Goal: Information Seeking & Learning: Learn about a topic

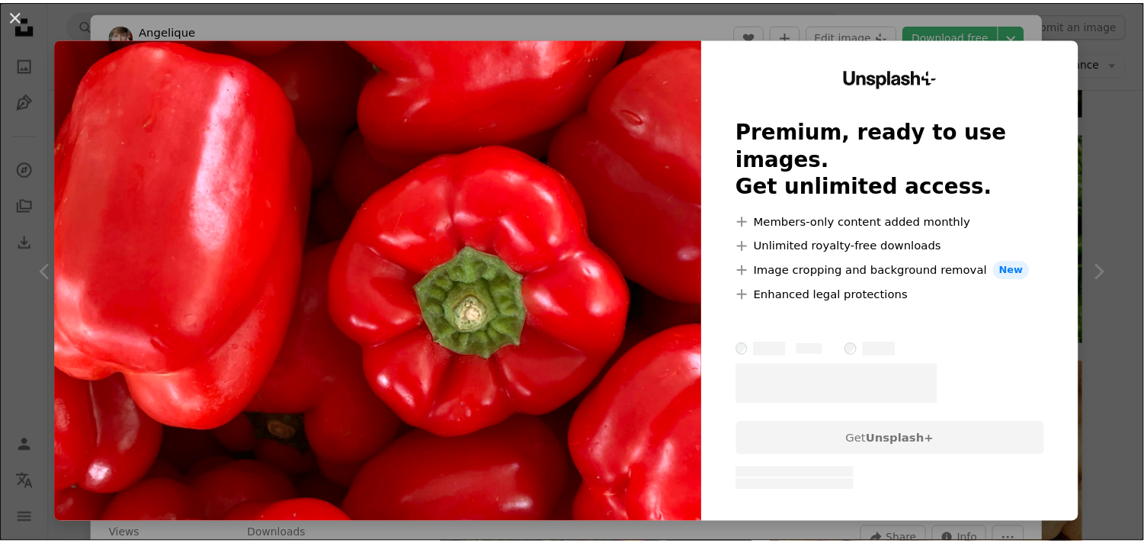
scroll to position [10311, 0]
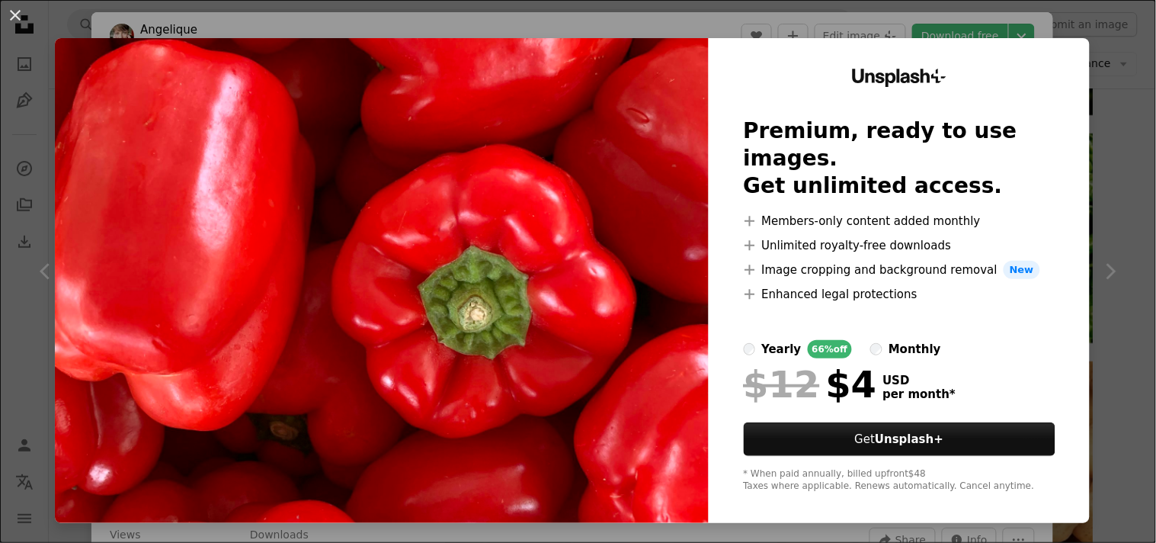
click at [562, 240] on img at bounding box center [382, 280] width 654 height 485
click at [729, 28] on div "An X shape Unsplash+ Premium, ready to use images. Get unlimited access. A plus…" at bounding box center [578, 271] width 1156 height 543
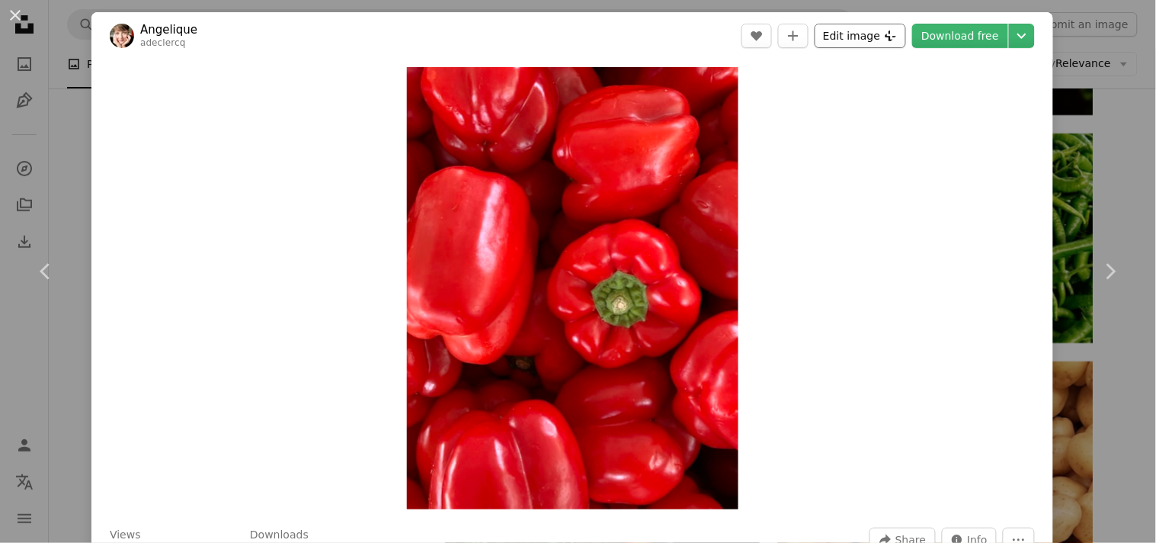
click at [886, 38] on icon "Plus sign for Unsplash+" at bounding box center [891, 36] width 12 height 12
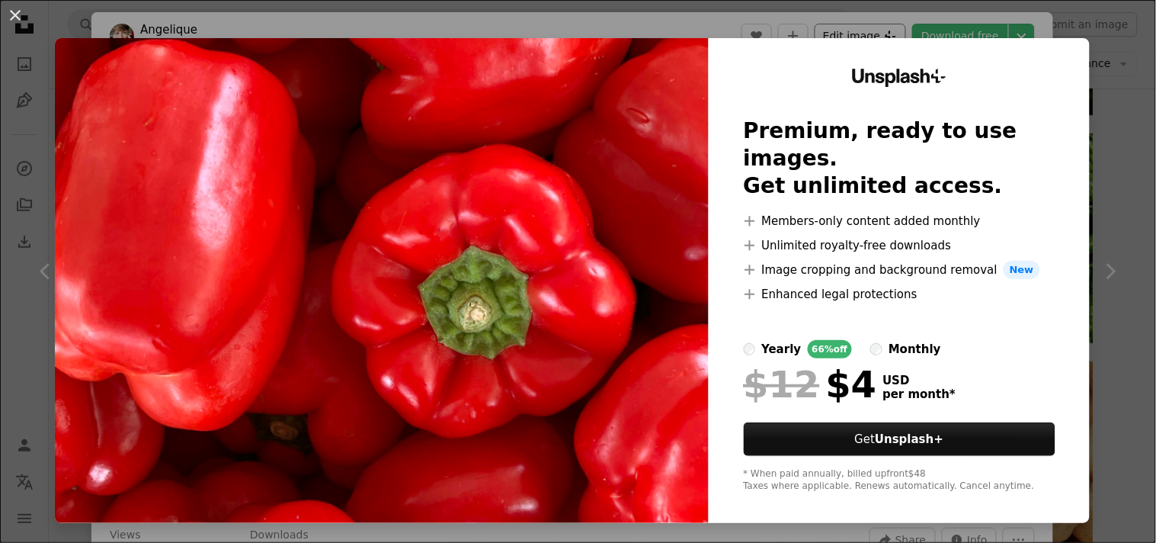
click at [886, 38] on div "Unsplash+ Premium, ready to use images. Get unlimited access. A plus sign Membe…" at bounding box center [899, 280] width 381 height 485
click at [542, 155] on img at bounding box center [382, 280] width 654 height 485
click at [614, 21] on div "An X shape Unsplash+ Premium, ready to use images. Get unlimited access. A plus…" at bounding box center [578, 271] width 1156 height 543
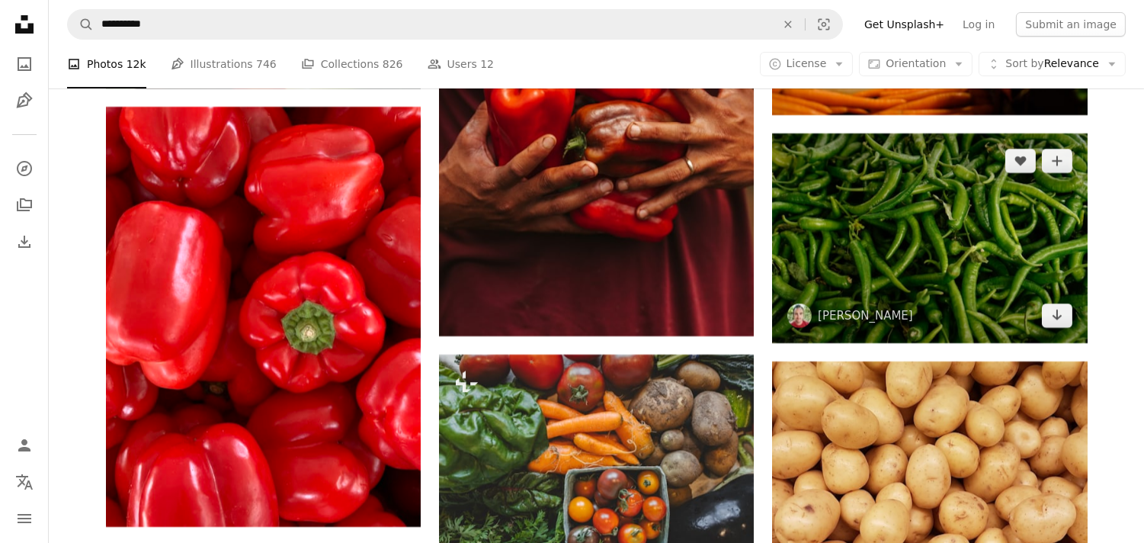
click at [894, 229] on img at bounding box center [929, 238] width 315 height 210
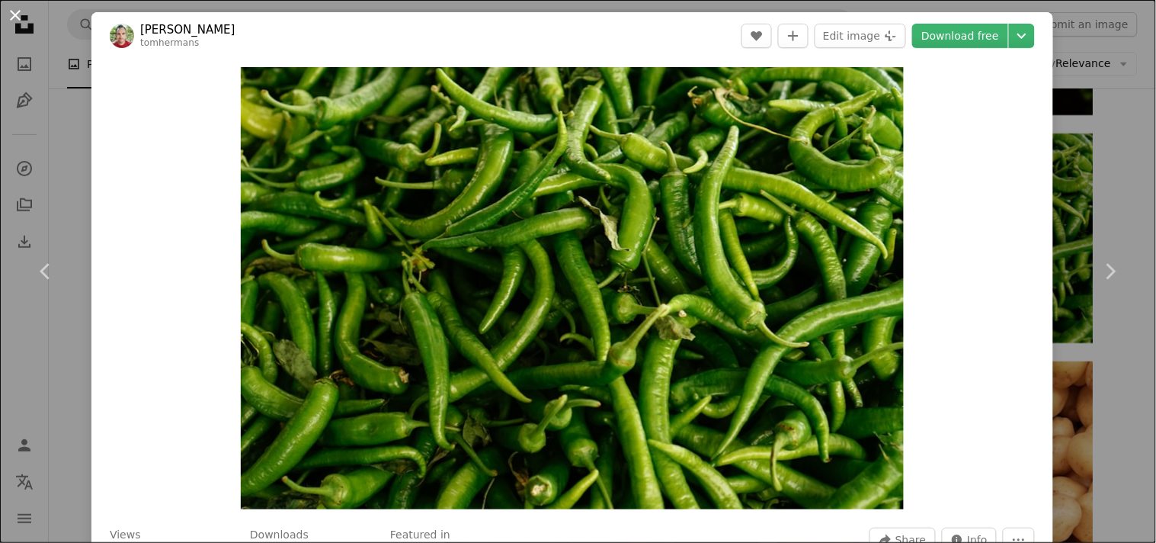
click at [15, 20] on button "An X shape" at bounding box center [15, 15] width 18 height 18
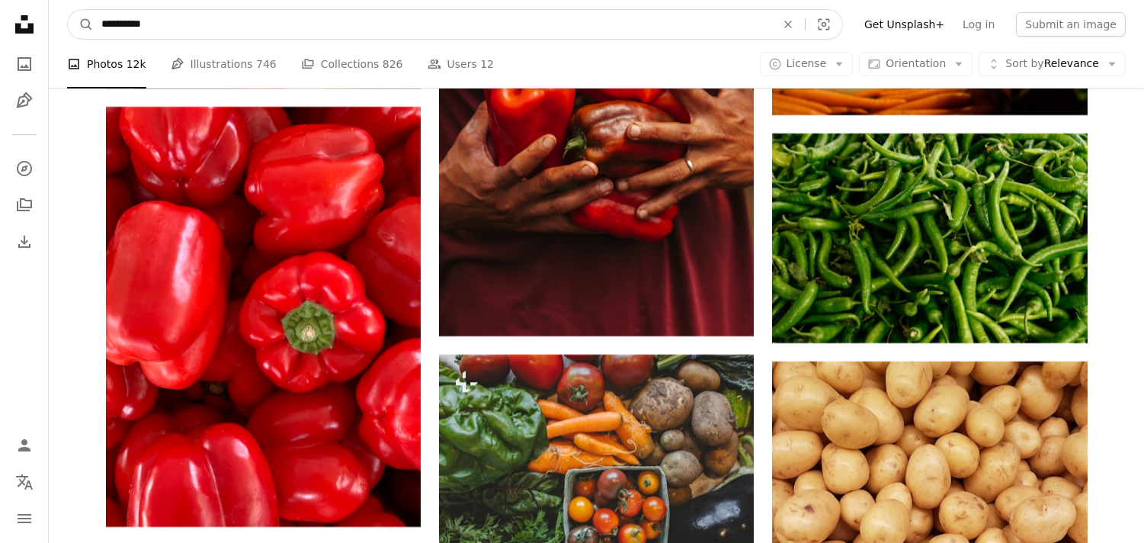
click at [176, 20] on input "**********" at bounding box center [433, 24] width 678 height 29
type input "*"
type input "*****"
click at [68, 10] on button "A magnifying glass" at bounding box center [81, 24] width 26 height 29
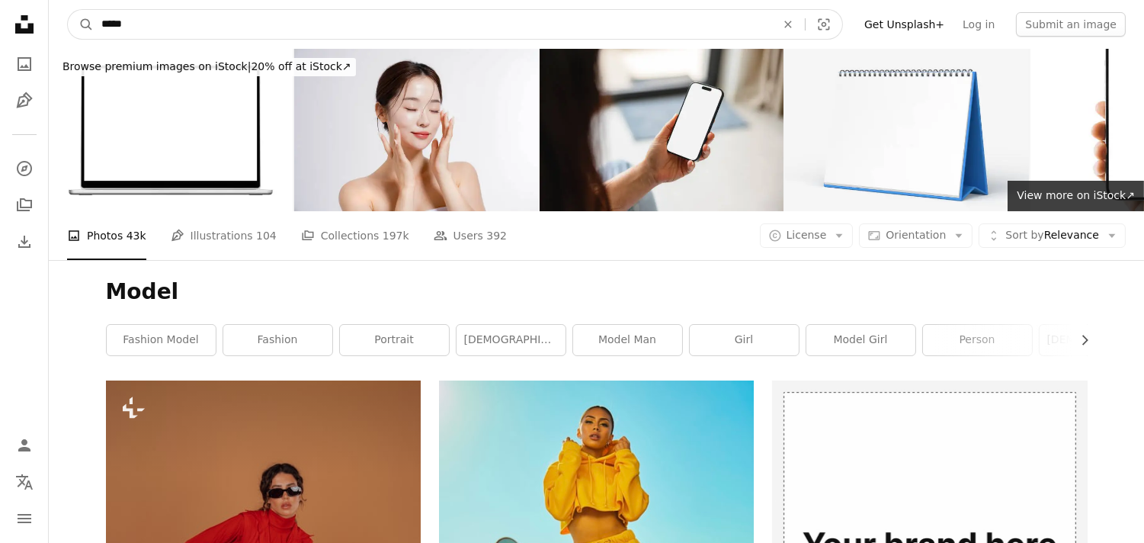
click at [176, 20] on input "*****" at bounding box center [433, 24] width 678 height 29
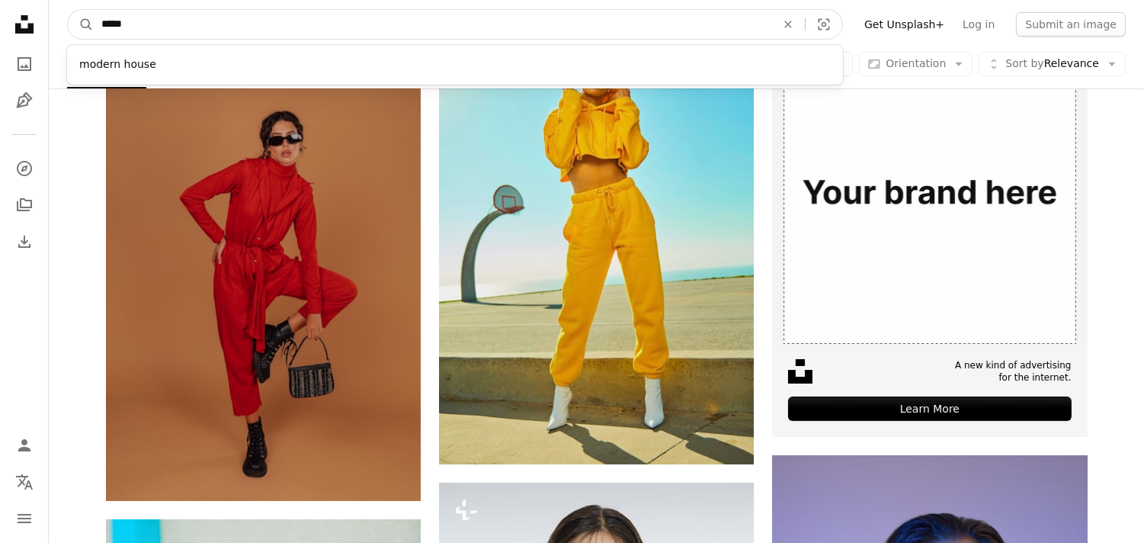
scroll to position [363, 0]
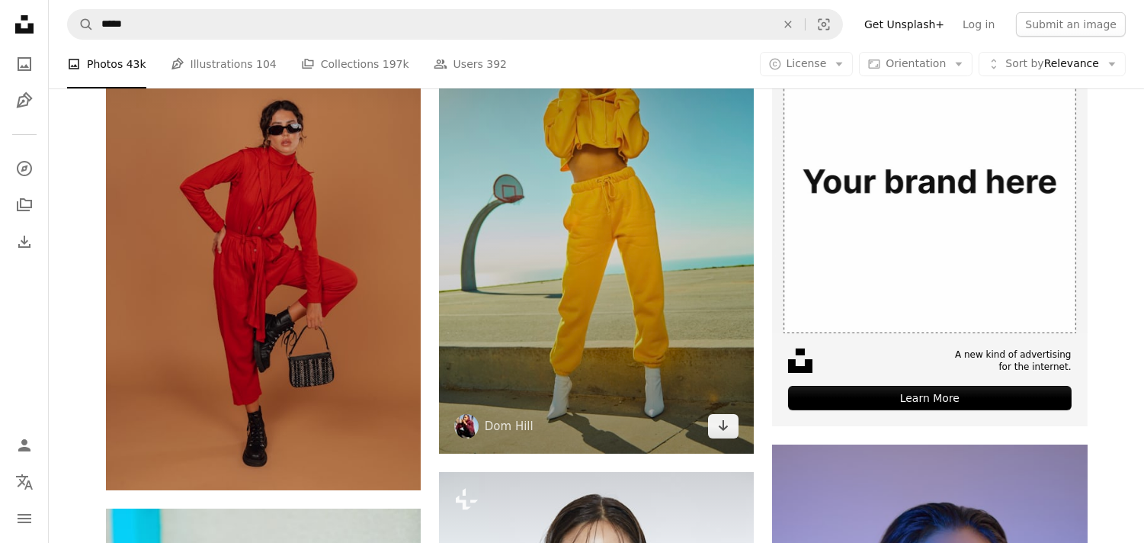
click at [607, 354] on img at bounding box center [596, 236] width 315 height 436
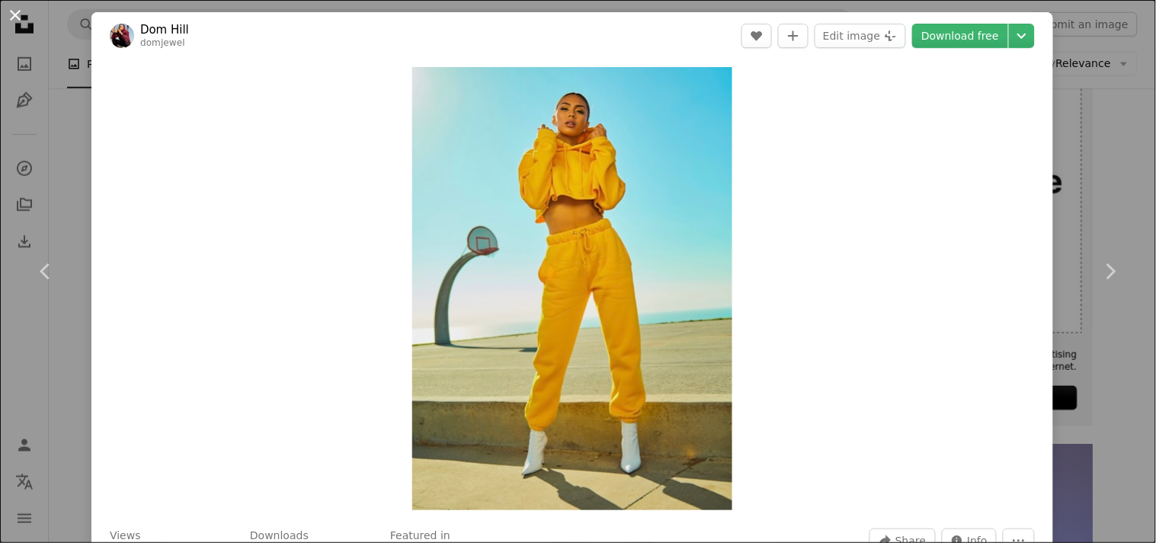
click at [16, 8] on button "An X shape" at bounding box center [15, 15] width 18 height 18
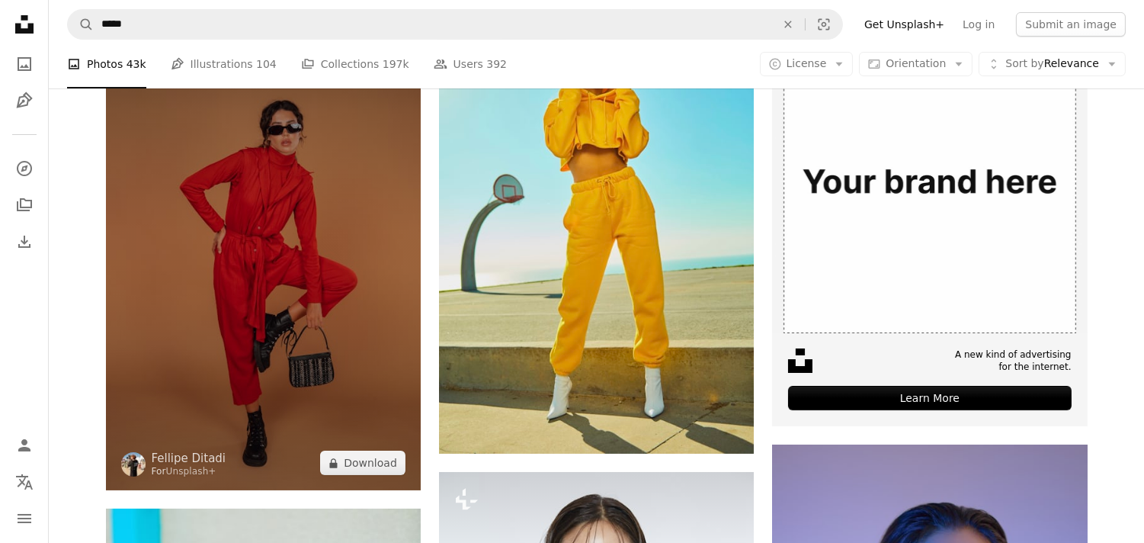
click at [264, 338] on img at bounding box center [263, 254] width 315 height 473
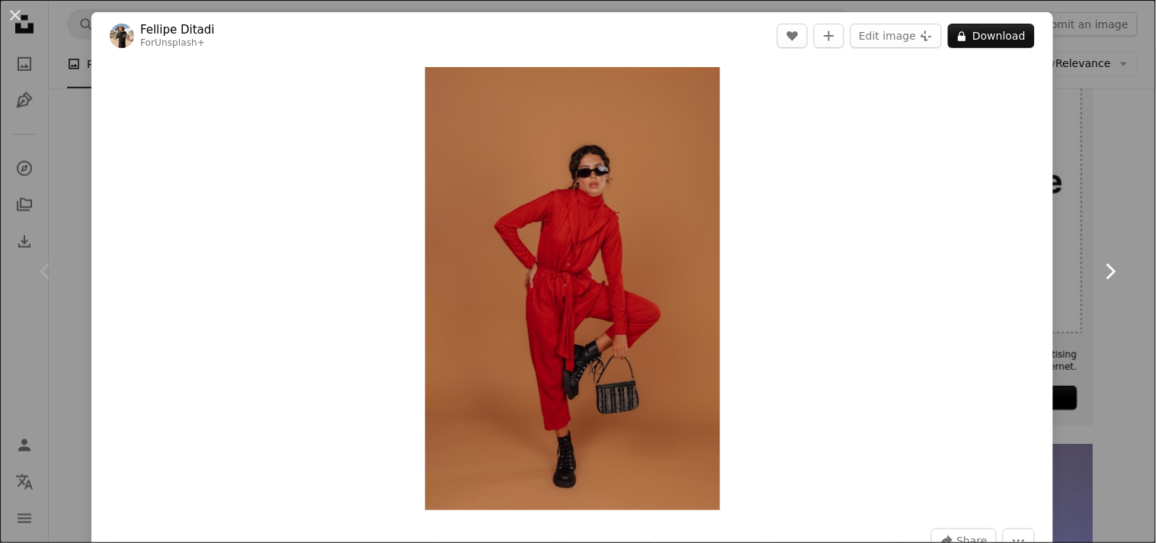
click at [1072, 256] on link "Chevron right" at bounding box center [1110, 271] width 91 height 146
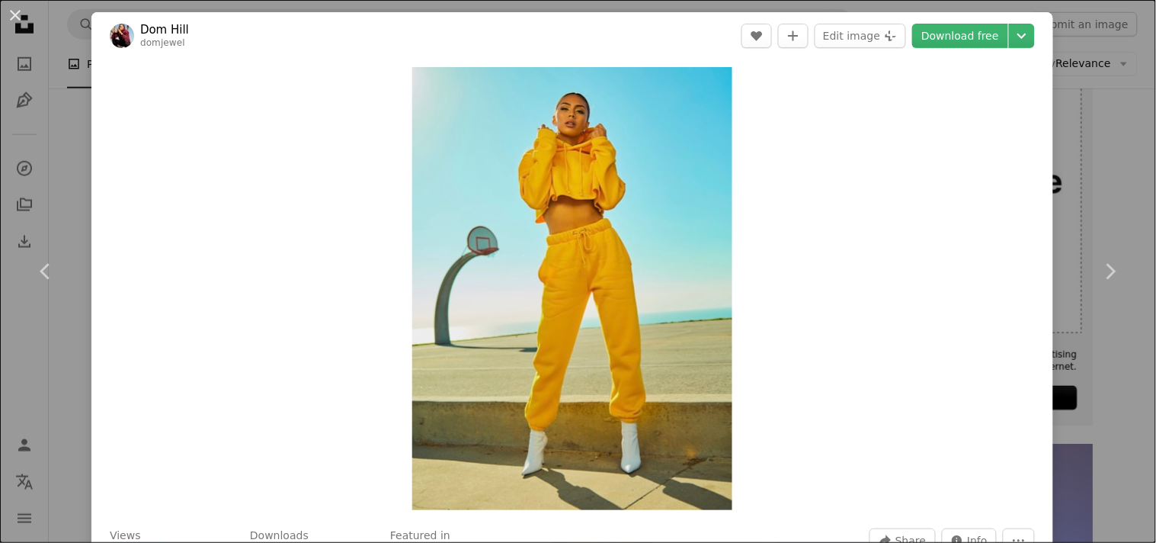
click at [1109, 135] on div "An X shape Chevron left Chevron right [PERSON_NAME] domjewel A heart A plus sig…" at bounding box center [578, 271] width 1156 height 543
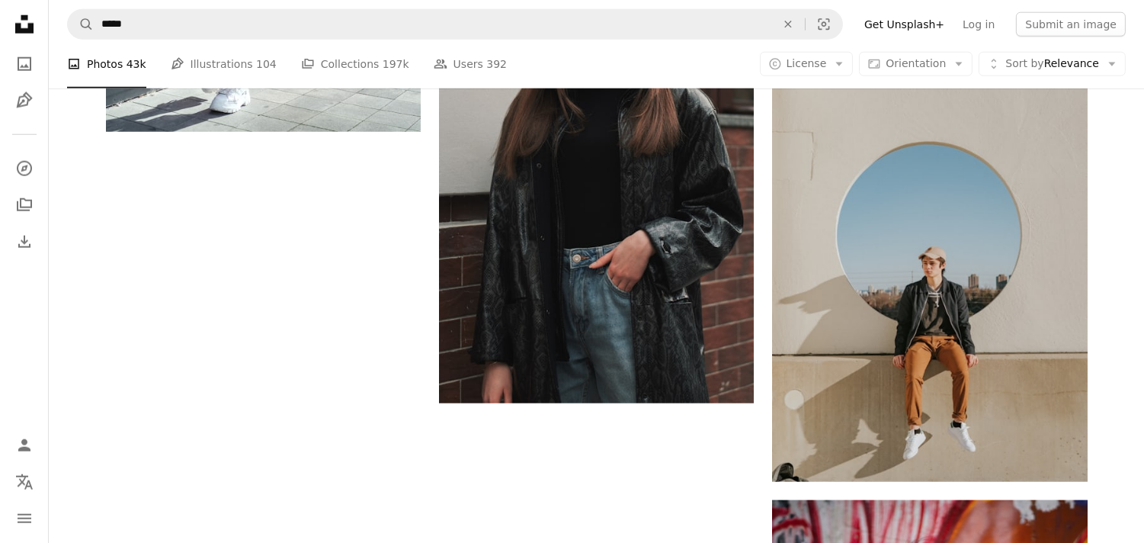
scroll to position [3106, 0]
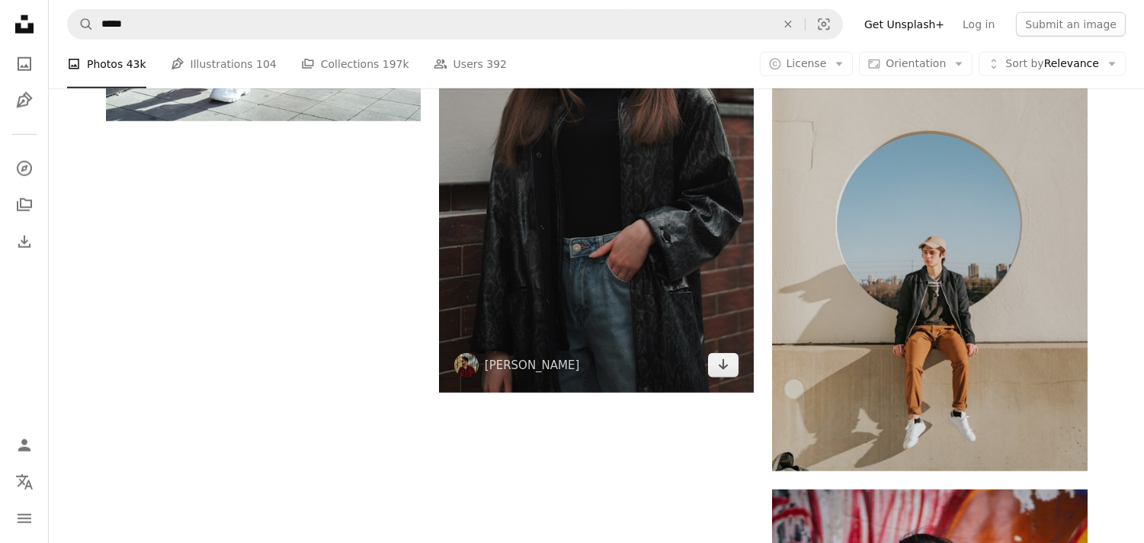
click at [631, 271] on img at bounding box center [596, 156] width 315 height 473
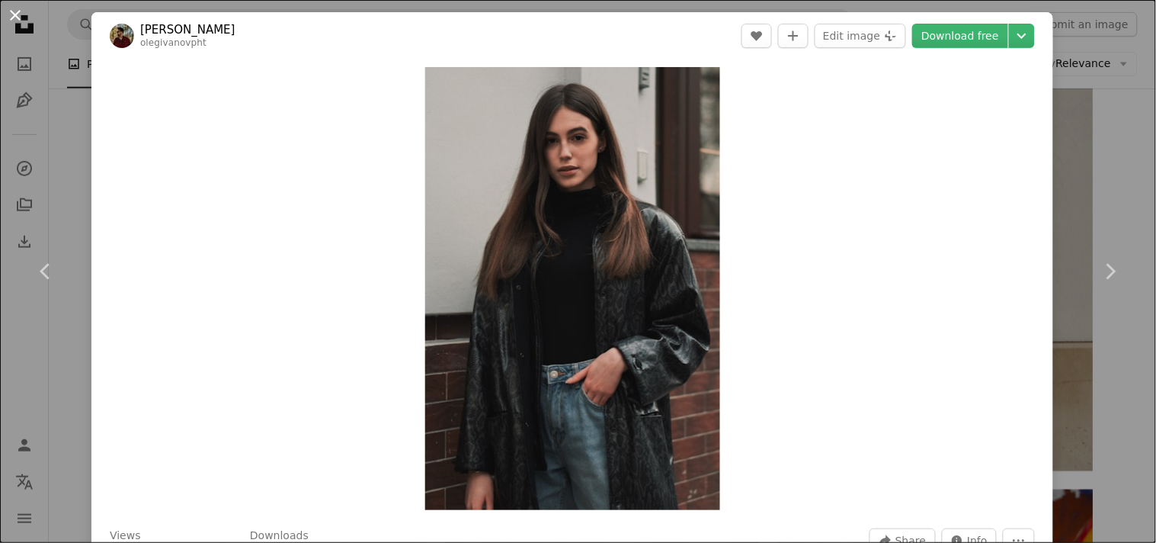
click at [6, 18] on button "An X shape" at bounding box center [15, 15] width 18 height 18
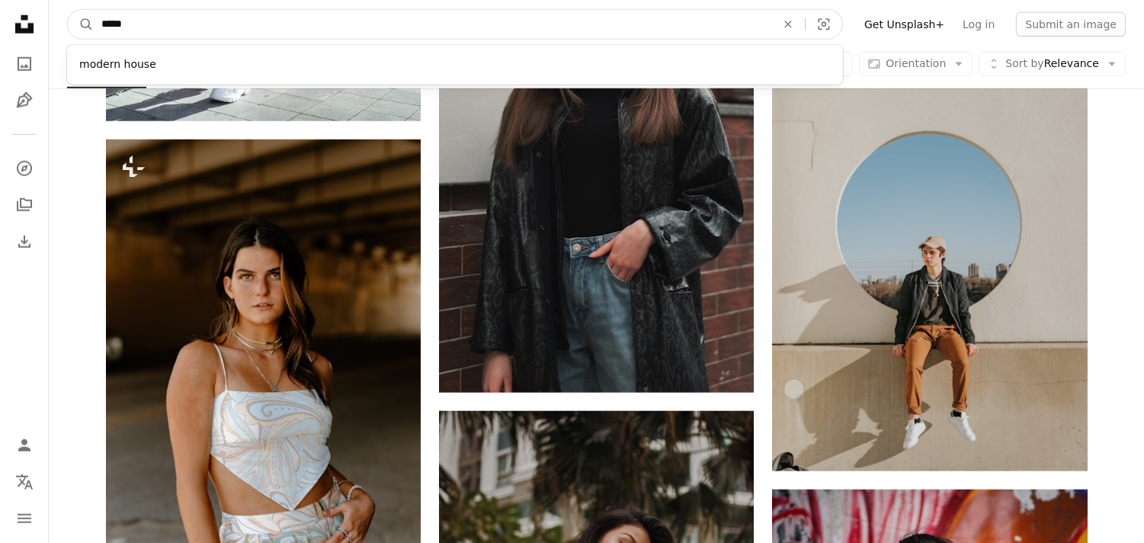
click at [147, 27] on input "*****" at bounding box center [433, 24] width 678 height 29
type input "*"
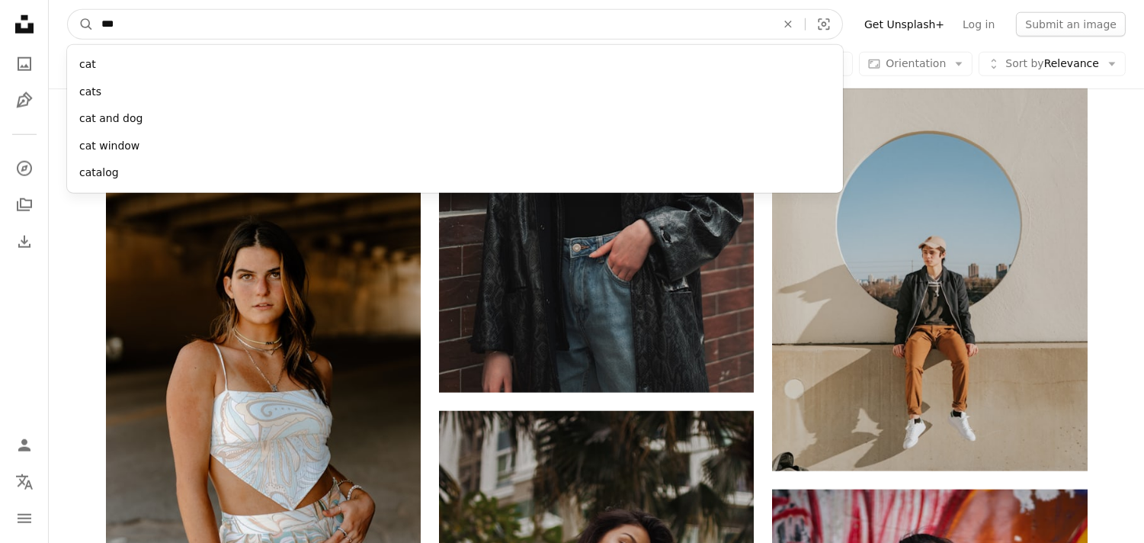
type input "***"
click at [68, 10] on button "A magnifying glass" at bounding box center [81, 24] width 26 height 29
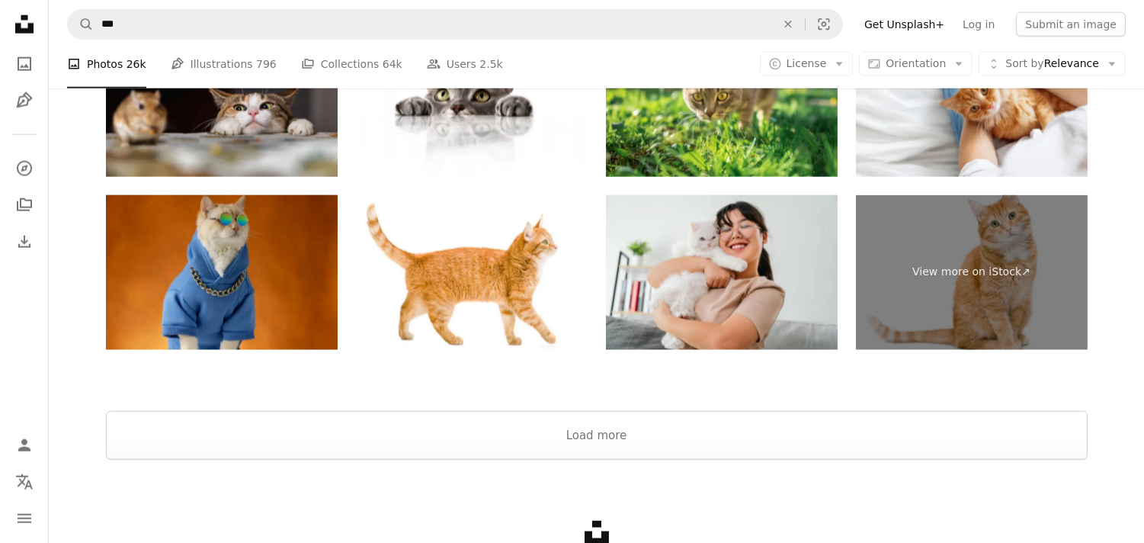
scroll to position [3507, 0]
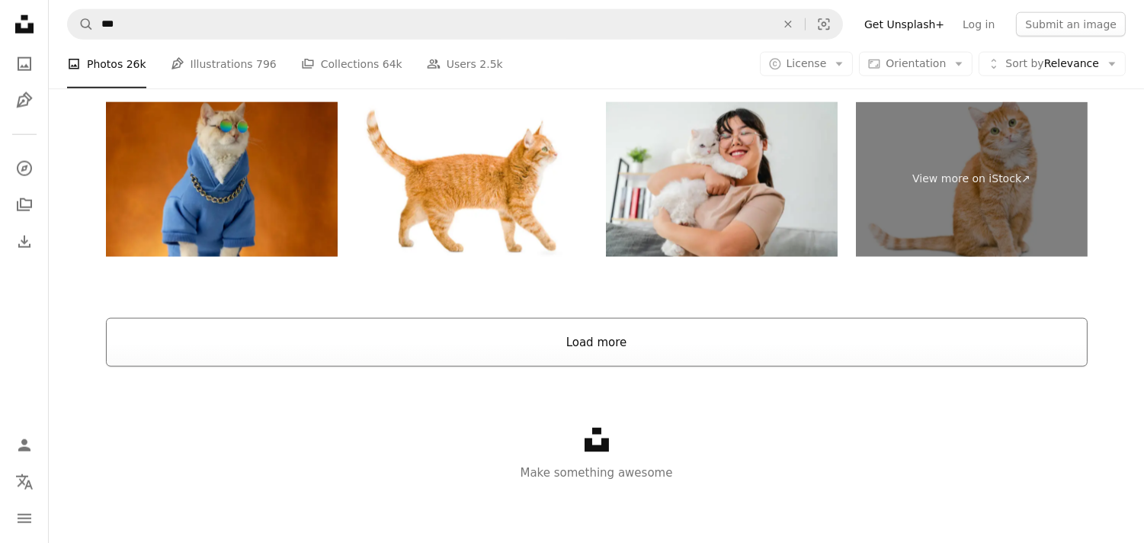
click at [584, 340] on button "Load more" at bounding box center [597, 342] width 982 height 49
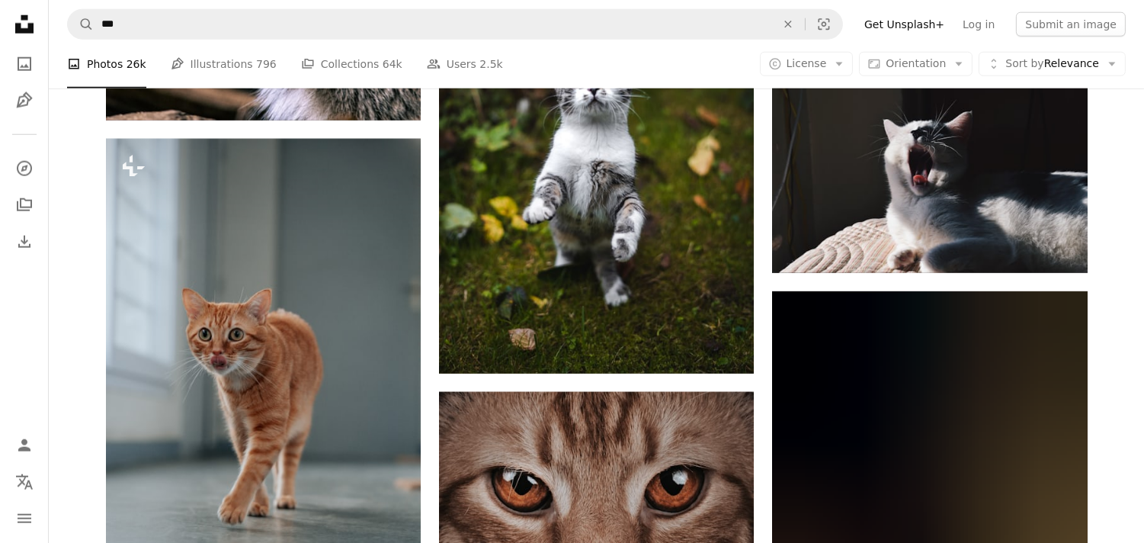
scroll to position [23845, 0]
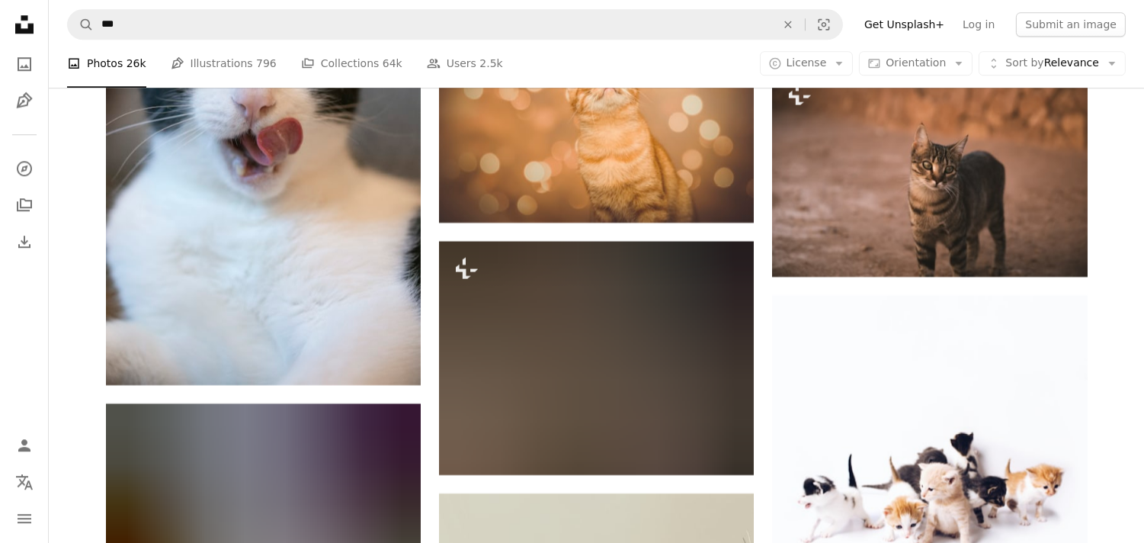
scroll to position [59289, 0]
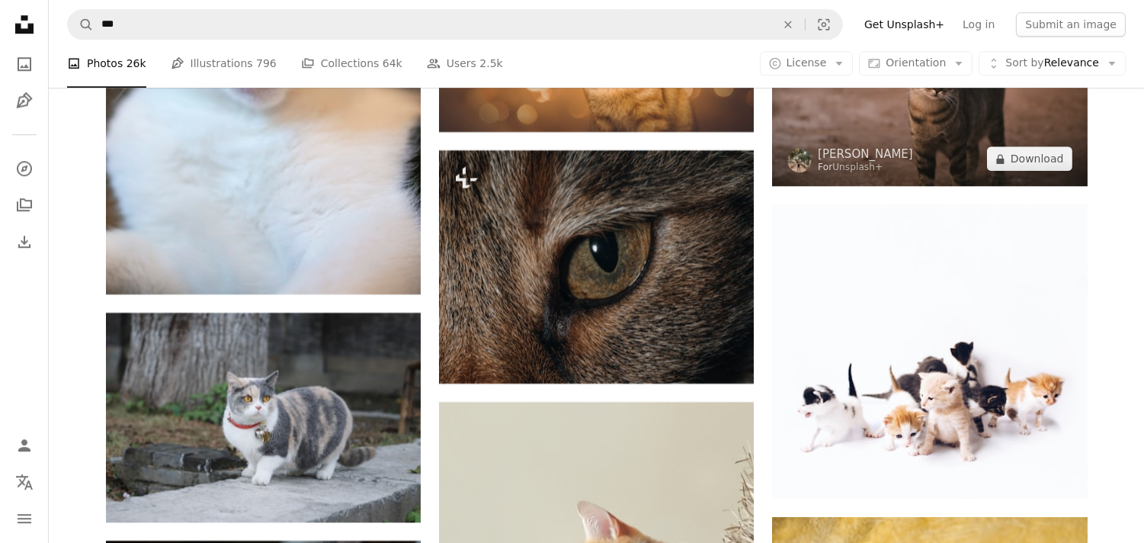
click at [950, 168] on img at bounding box center [929, 81] width 315 height 210
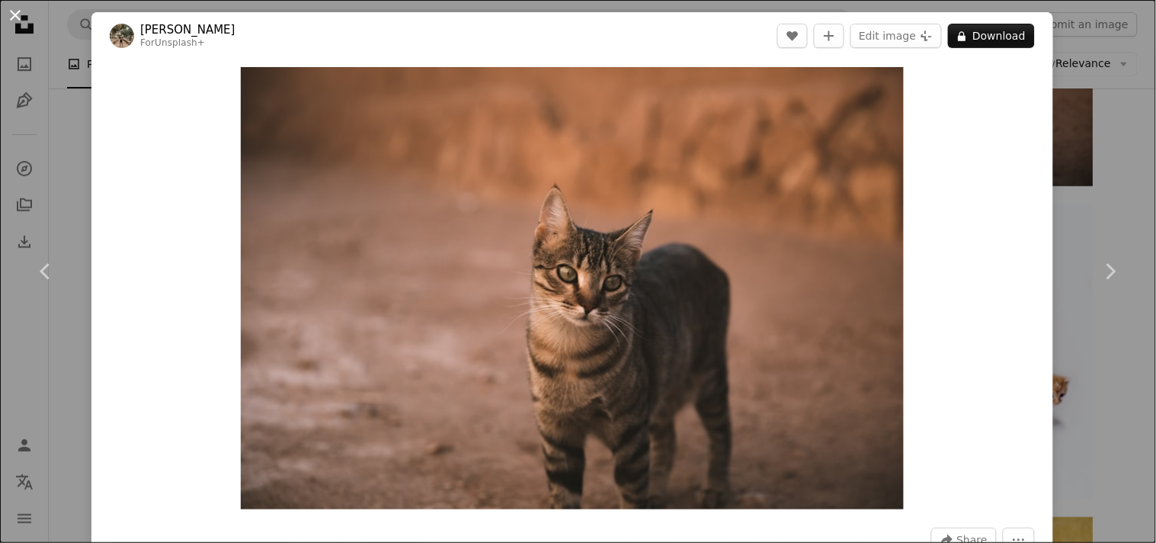
click at [14, 14] on button "An X shape" at bounding box center [15, 15] width 18 height 18
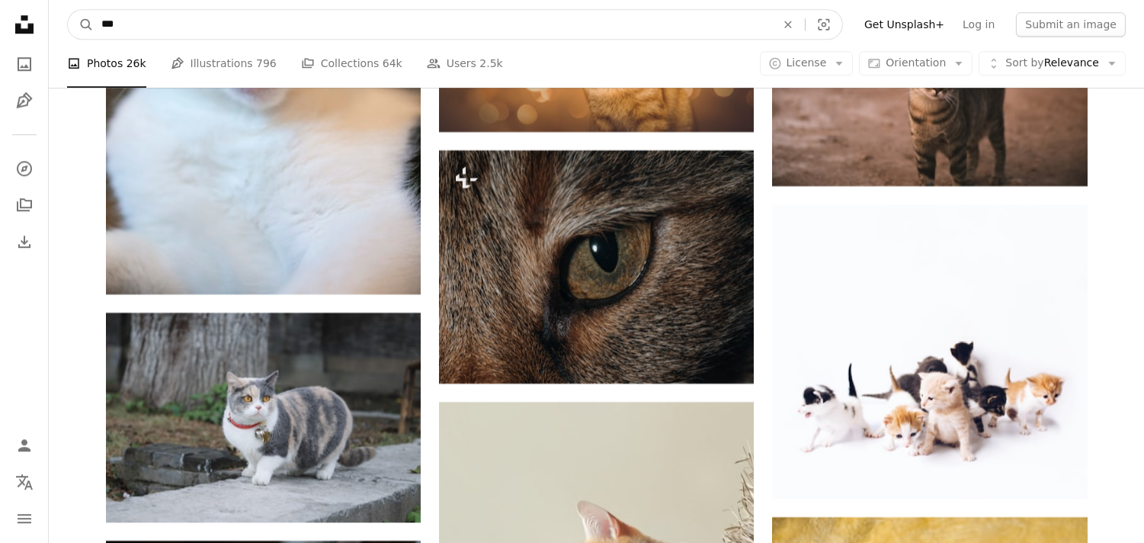
click at [162, 20] on input "***" at bounding box center [433, 24] width 678 height 29
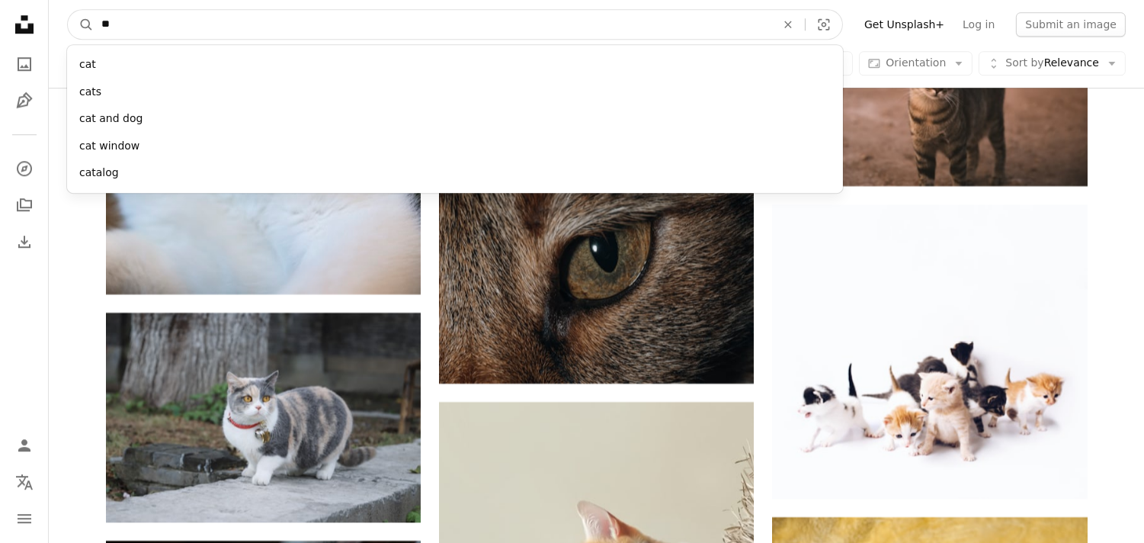
type input "*"
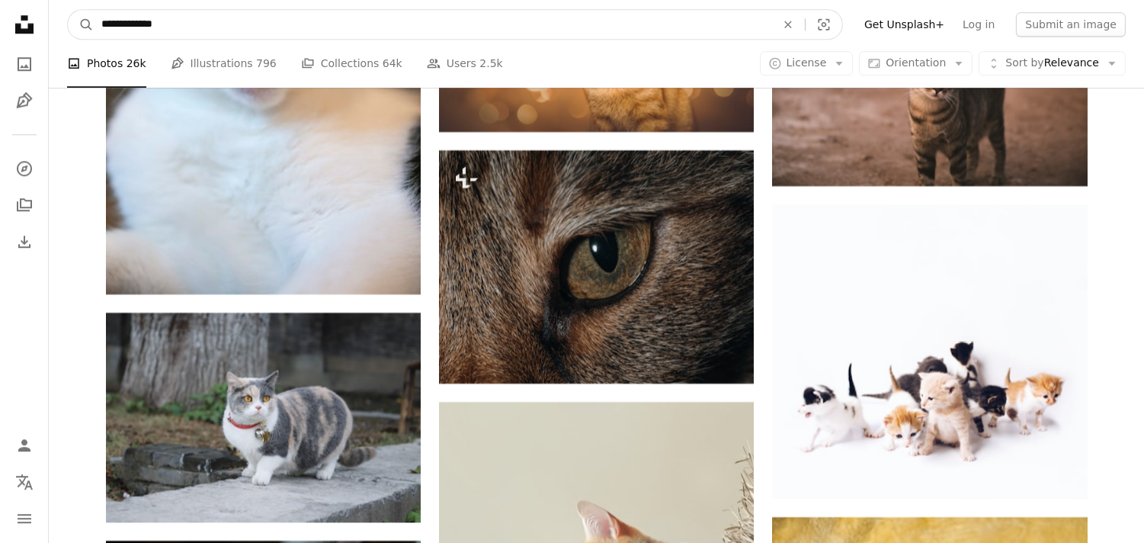
type input "**********"
click at [68, 10] on button "A magnifying glass" at bounding box center [81, 24] width 26 height 29
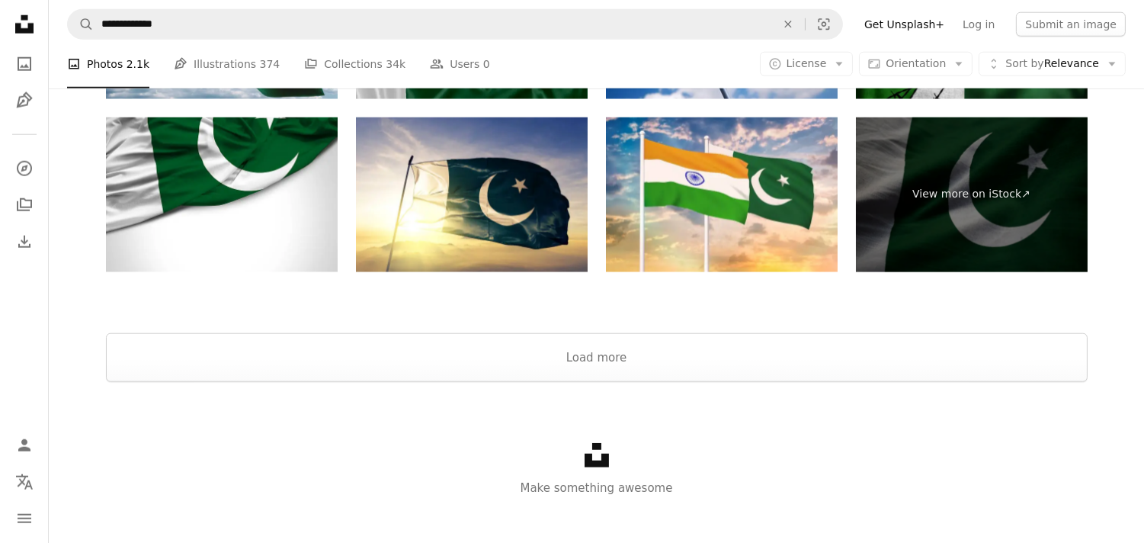
scroll to position [3054, 0]
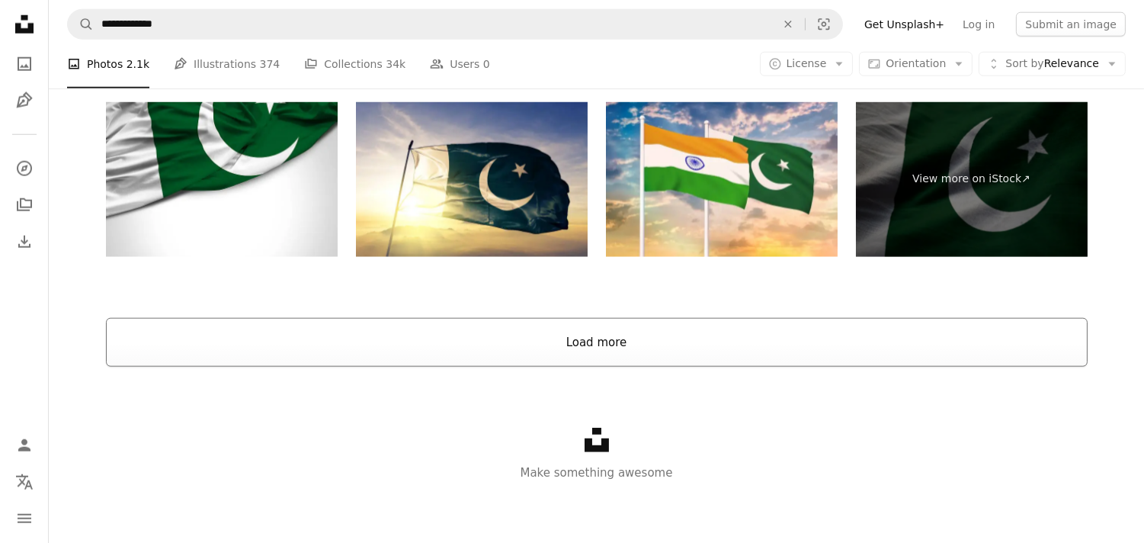
click at [594, 347] on button "Load more" at bounding box center [597, 342] width 982 height 49
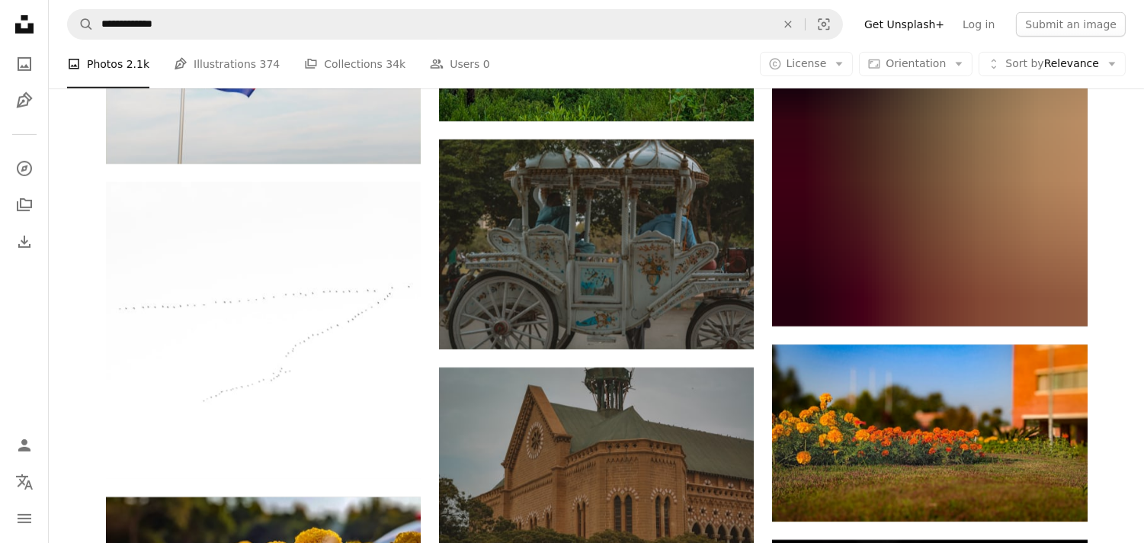
scroll to position [11662, 0]
